Goal: Task Accomplishment & Management: Use online tool/utility

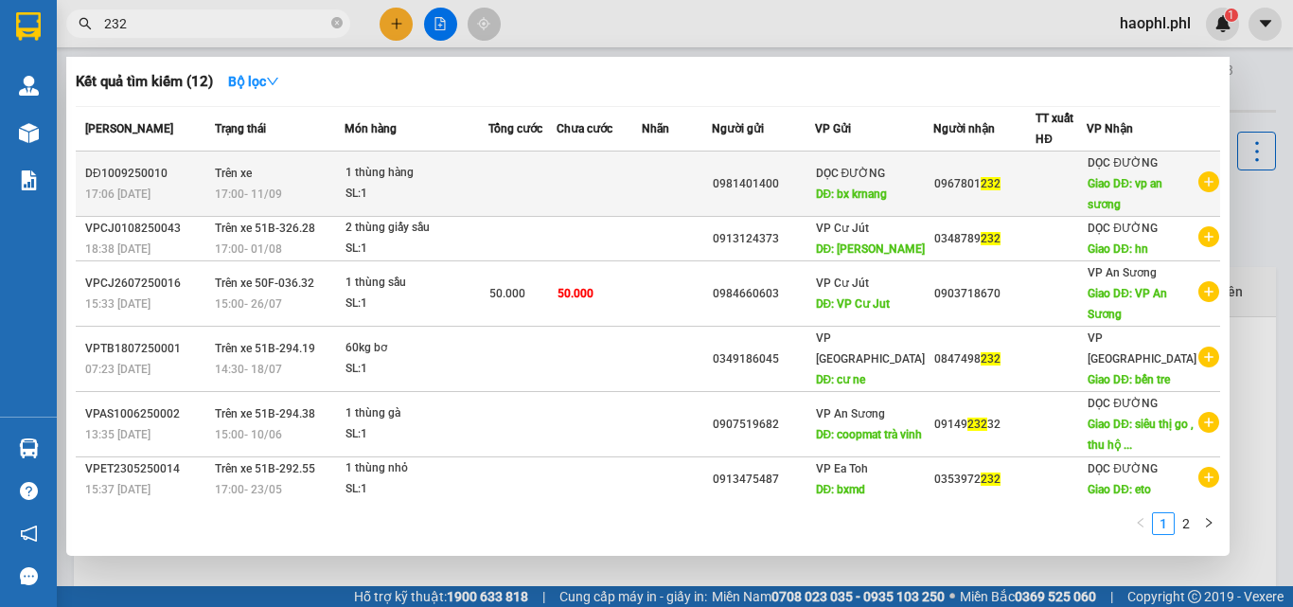
type input "232"
click at [453, 164] on div "1 thùng hàng" at bounding box center [416, 173] width 142 height 21
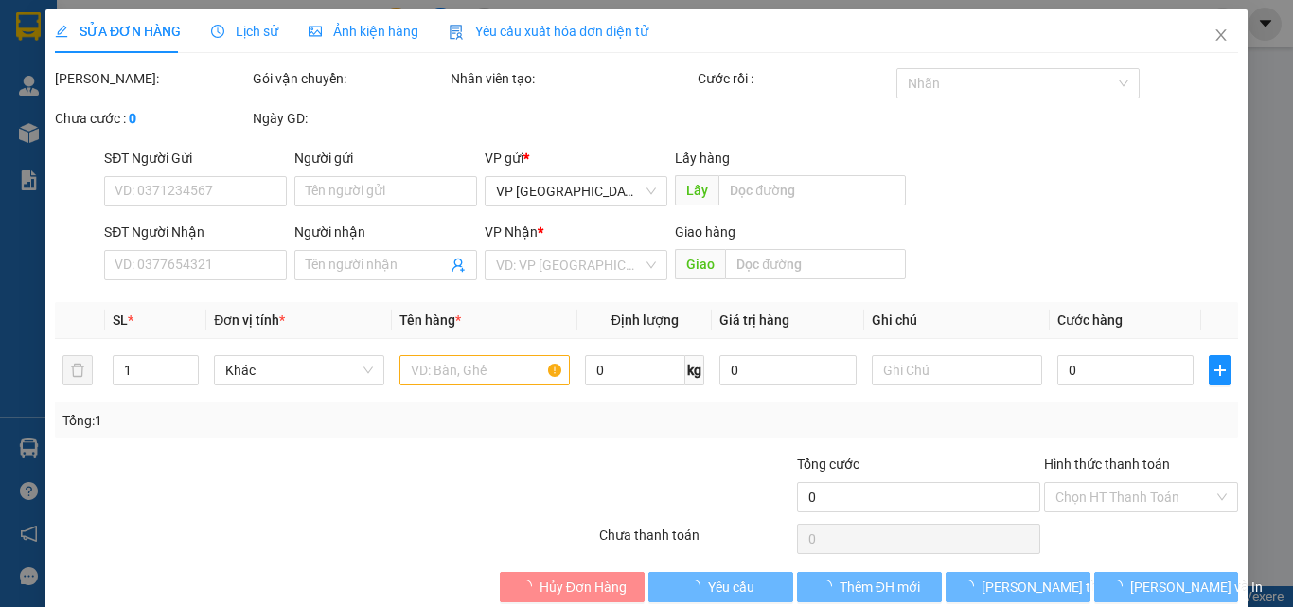
type input "0981401400"
type input "bx krnang"
type input "0967801232"
type input "vp an sương"
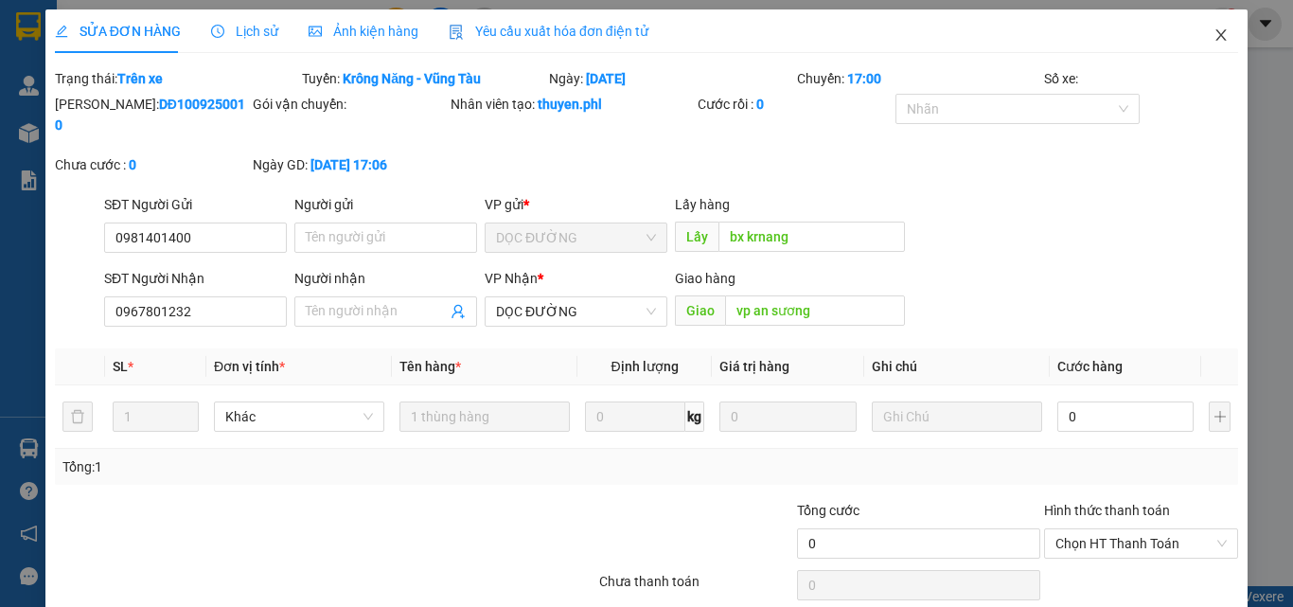
click at [1213, 39] on icon "close" at bounding box center [1220, 34] width 15 height 15
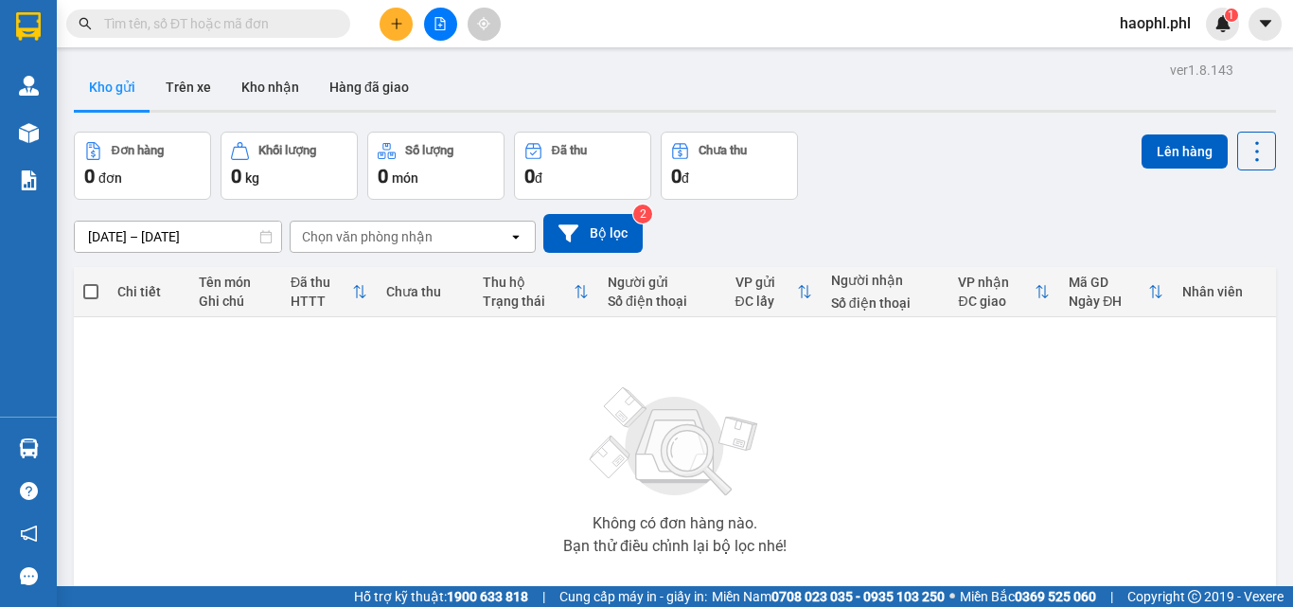
click at [243, 17] on input "text" at bounding box center [215, 23] width 223 height 21
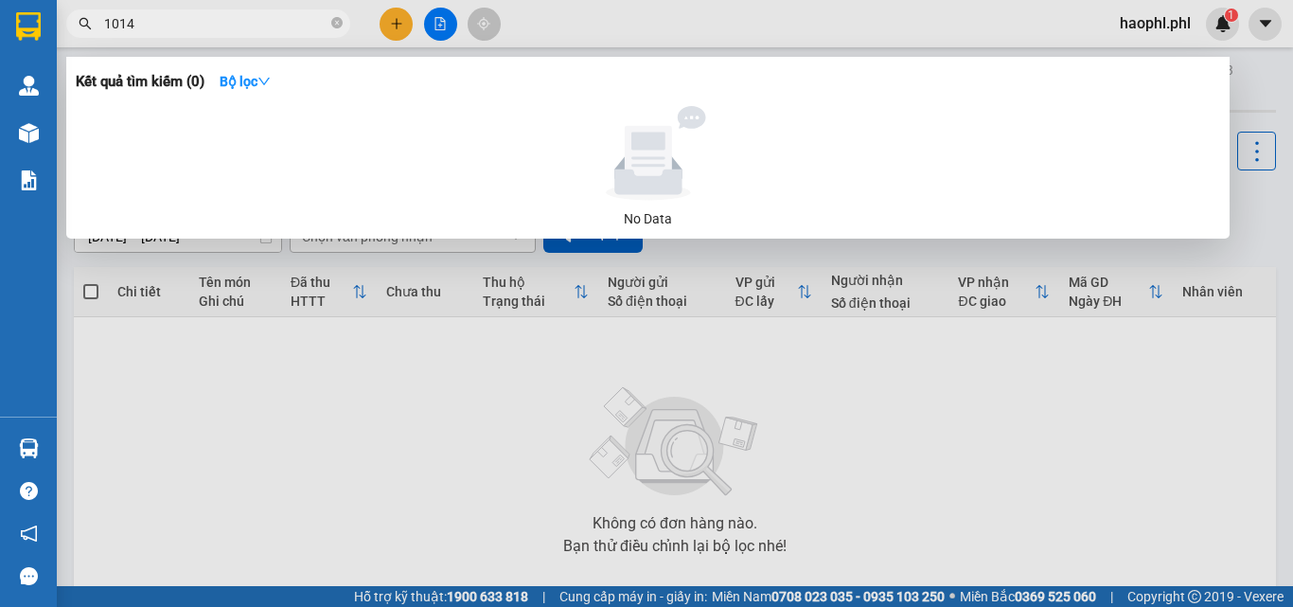
click at [194, 30] on input "1014" at bounding box center [215, 23] width 223 height 21
click at [194, 30] on input "0945551014" at bounding box center [215, 23] width 223 height 21
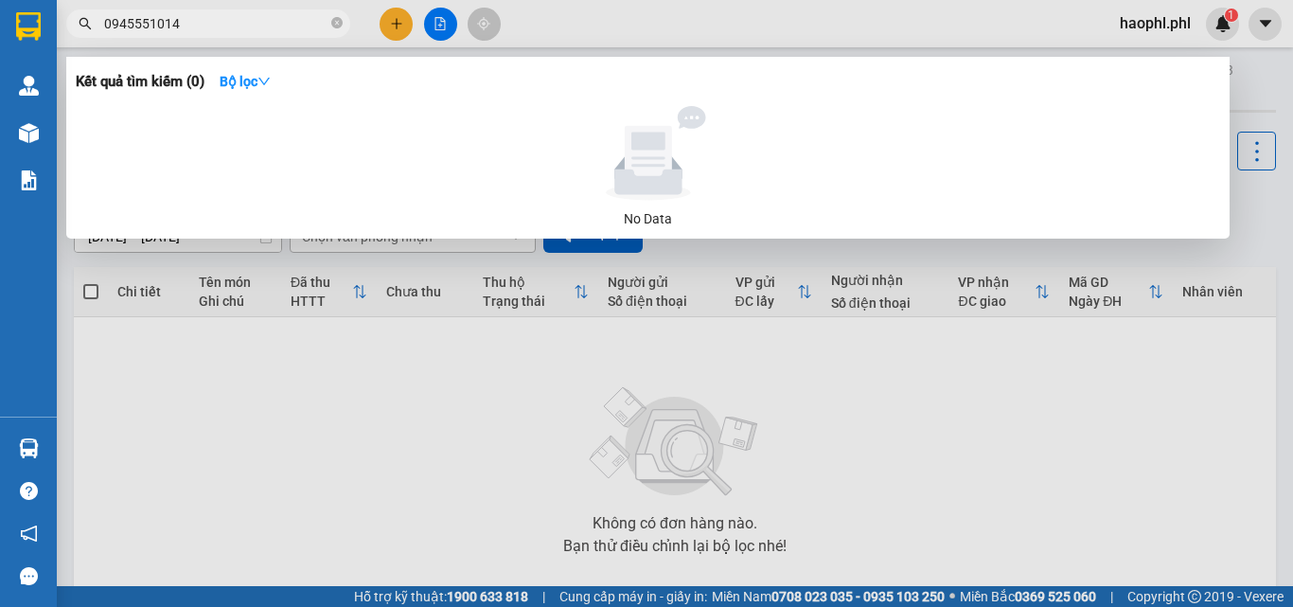
type input "0945551014"
